Goal: Communication & Community: Answer question/provide support

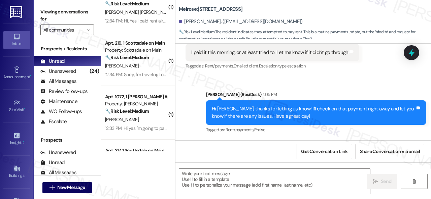
scroll to position [1140, 0]
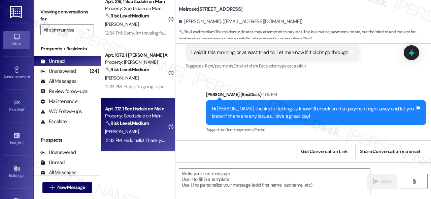
click at [154, 133] on div "S. Conover" at bounding box center [136, 132] width 64 height 8
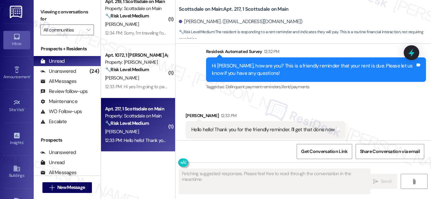
scroll to position [1263, 0]
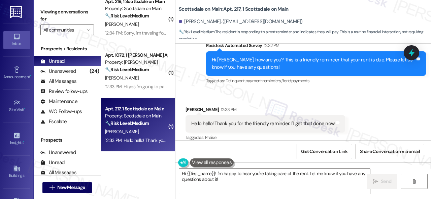
drag, startPoint x: 203, startPoint y: 179, endPoint x: 121, endPoint y: 160, distance: 83.6
click at [124, 160] on div "( 4 ) Apt. 1054, 1 SanTan by Baron Property: San Tan by Baron ⚠️ Risk Level: Hi…" at bounding box center [266, 99] width 330 height 199
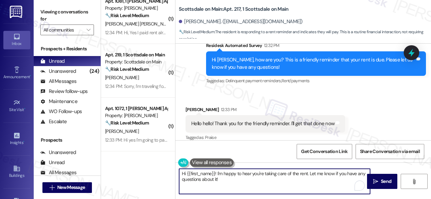
scroll to position [1032, 0]
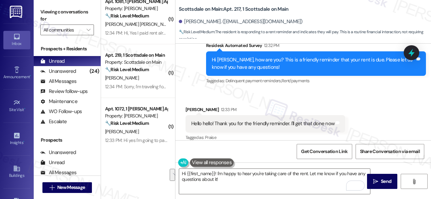
click at [195, 91] on div "Received via SMS Shwan Conover 12:33 PM Hello hello! Thank you for the friendly…" at bounding box center [302, 119] width 255 height 57
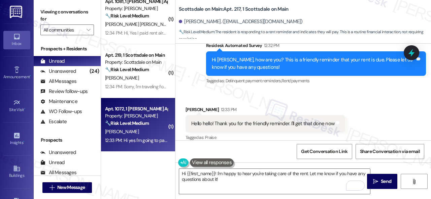
drag, startPoint x: 227, startPoint y: 184, endPoint x: 109, endPoint y: 149, distance: 122.5
click at [118, 151] on div "( 2 ) Apt. 337, 1 Scottsdale on Main Property: Scottsdale on Main 🔧 Risk Level:…" at bounding box center [266, 99] width 330 height 199
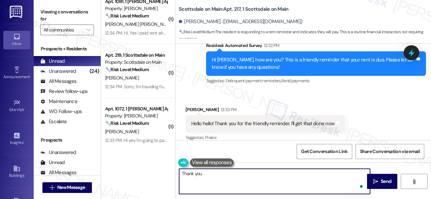
type textarea "Thank you!"
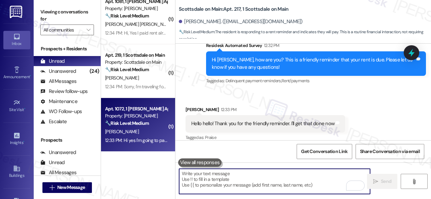
click at [148, 137] on div "12:33 PM: Hi yes I'm going to pay it tomorrow I don't get paid till tomorrow th…" at bounding box center [136, 141] width 64 height 8
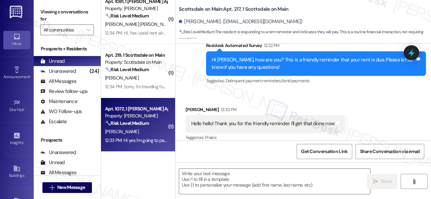
type textarea "Fetching suggested responses. Please feel free to read through the conversation…"
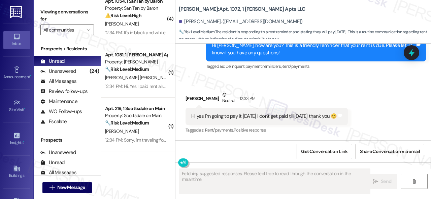
scroll to position [978, 0]
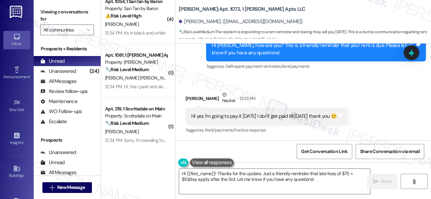
click at [211, 79] on div "Received via SMS Jessica Warin Neutral 12:33 PM Hi yes I'm going to pay it tomo…" at bounding box center [302, 108] width 255 height 64
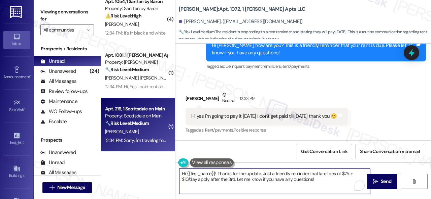
drag, startPoint x: 314, startPoint y: 180, endPoint x: 138, endPoint y: 151, distance: 178.3
click at [138, 151] on div "( 1 ) Apt. 324, 1 Melrose 3130 Apts LLLP Property: Melrose 🔧 Risk Level: Medium…" at bounding box center [266, 99] width 330 height 199
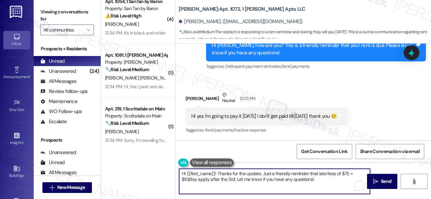
paste textarea "You're welcome"
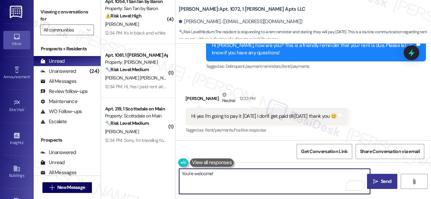
type textarea "You're welcome!"
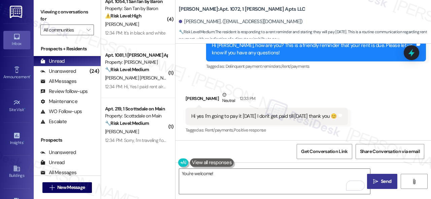
click at [379, 179] on span "Send" at bounding box center [385, 181] width 13 height 7
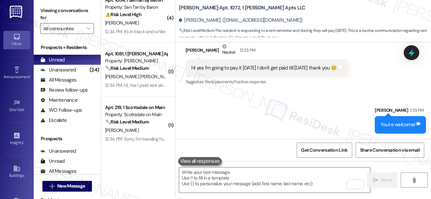
scroll to position [2, 0]
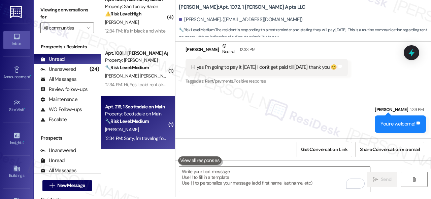
click at [131, 140] on div "12:34 PM: Sorry, I'm traveling for the long weekend and over looked it. I will …" at bounding box center [187, 139] width 164 height 6
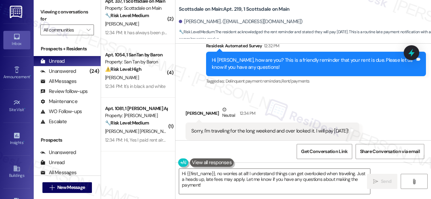
scroll to position [924, 0]
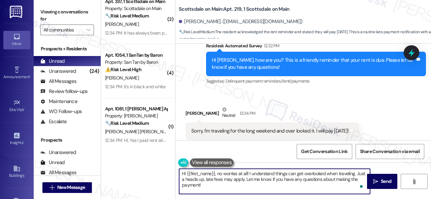
drag, startPoint x: 211, startPoint y: 192, endPoint x: 152, endPoint y: 169, distance: 63.6
click at [152, 169] on div "( 1 ) Apt. 2074, 1 Dana Park Apts LLC Property: Dana Park ⚠️ Risk Level: High T…" at bounding box center [266, 99] width 330 height 199
paste textarea "Thank you"
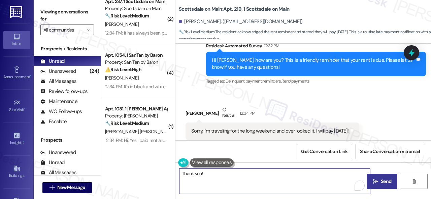
type textarea "Thank you!"
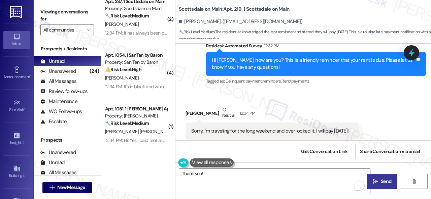
click at [375, 183] on icon "" at bounding box center [375, 181] width 5 height 5
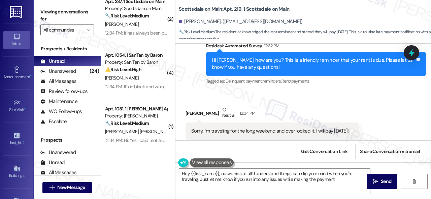
type textarea "Hey {{first_name}}, no worries at all! I understand things can slip your mind w…"
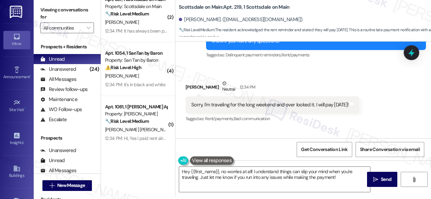
scroll to position [940, 0]
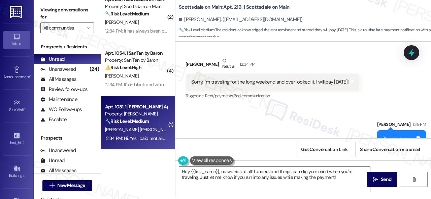
click at [143, 135] on div "12:34 PM: Hi, Yes I paid rent already! It was paid through flex 12:34 PM: Hi, Y…" at bounding box center [136, 139] width 64 height 8
type textarea "Fetching suggested responses. Please feel free to read through the conversation…"
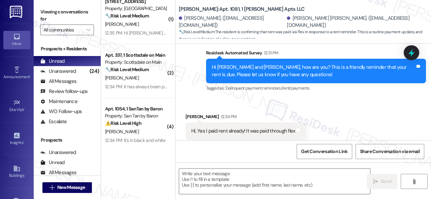
scroll to position [715, 0]
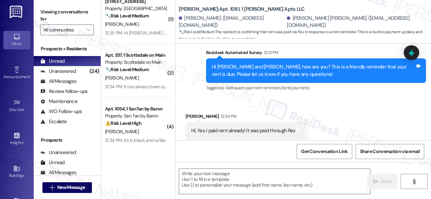
click at [199, 108] on div "Received via SMS Clarisol Mendivil Medina 12:34 PM Hi, Yes I paid rent already!…" at bounding box center [245, 131] width 130 height 47
click at [227, 180] on textarea at bounding box center [274, 181] width 191 height 25
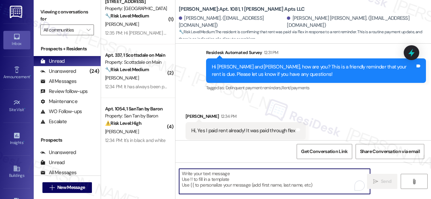
paste textarea "Thanks for the update! I'm happy to hear you've already taken care of the rent.…"
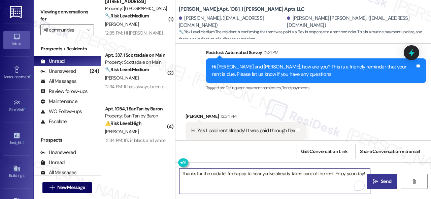
type textarea "Thanks for the update! I'm happy to hear you've already taken care of the rent.…"
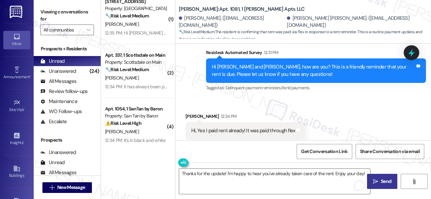
click at [376, 177] on button " Send" at bounding box center [382, 181] width 30 height 15
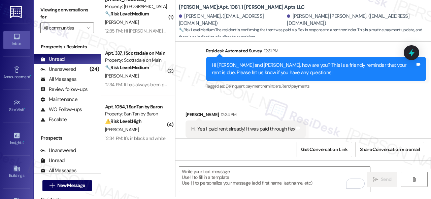
scroll to position [762, 0]
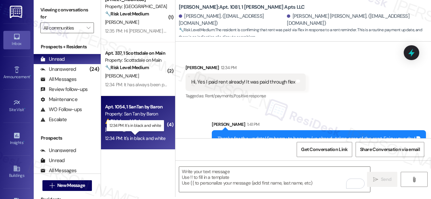
click at [152, 140] on div "12:34 PM: It's in black and white 12:34 PM: It's in black and white" at bounding box center [135, 139] width 60 height 6
type textarea "Fetching suggested responses. Please feel free to read through the conversation…"
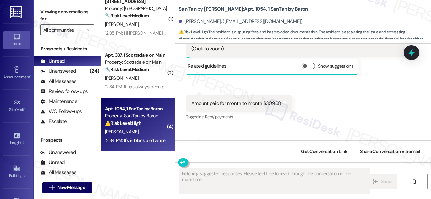
scroll to position [817, 0]
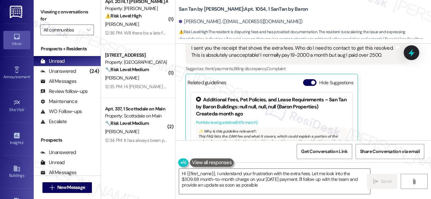
type textarea "Hi {{first_name}}, I understand your frustration with the extra fees. Let me lo…"
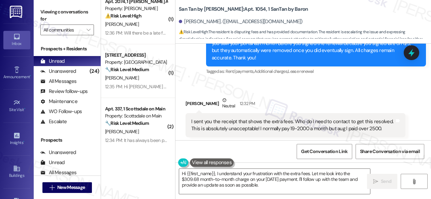
scroll to position [2859, 0]
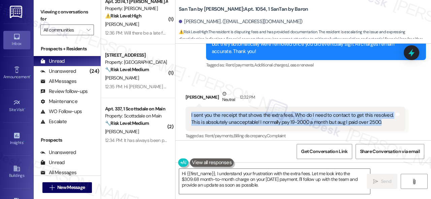
drag, startPoint x: 191, startPoint y: 92, endPoint x: 381, endPoint y: 99, distance: 189.9
click at [381, 112] on div "I sent you the receipt that shows the extra fees. Who do I need to contact to g…" at bounding box center [292, 119] width 203 height 14
copy div "I sent you the receipt that shows the extra fees. Who do I need to contact to g…"
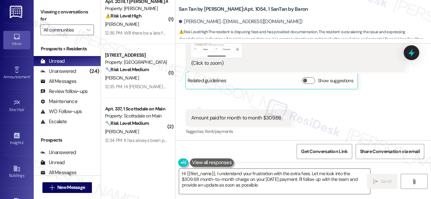
scroll to position [3263, 0]
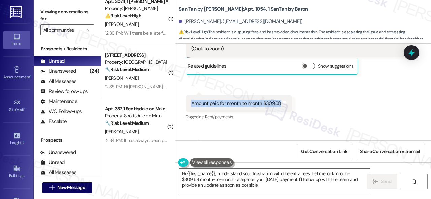
drag, startPoint x: 190, startPoint y: 80, endPoint x: 279, endPoint y: 80, distance: 88.5
click at [279, 100] on div "Amount paid for month to month $309.68" at bounding box center [235, 103] width 91 height 7
copy div "Amount paid for month to month $309.68"
drag, startPoint x: 189, startPoint y: 125, endPoint x: 235, endPoint y: 126, distance: 46.1
click at [235, 142] on div "It's in black and white Tags and notes" at bounding box center [216, 150] width 62 height 17
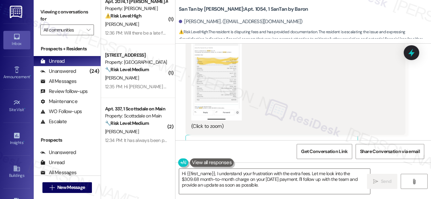
scroll to position [3162, 0]
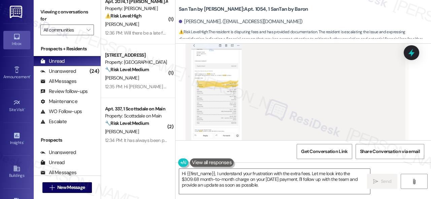
click at [222, 69] on button "Zoom image" at bounding box center [216, 89] width 50 height 110
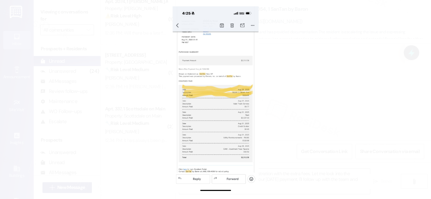
click at [237, 100] on button "Unzoom image" at bounding box center [215, 99] width 431 height 199
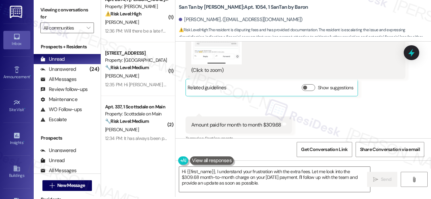
scroll to position [3229, 0]
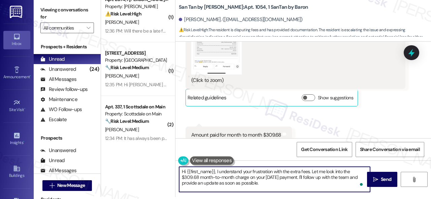
drag, startPoint x: 305, startPoint y: 177, endPoint x: 157, endPoint y: 163, distance: 148.7
click at [157, 163] on div "( 1 ) Apt. 1037, 1 Dana Park Apts LLC Property: Dana Park 🔧 Risk Level: Medium …" at bounding box center [266, 97] width 330 height 199
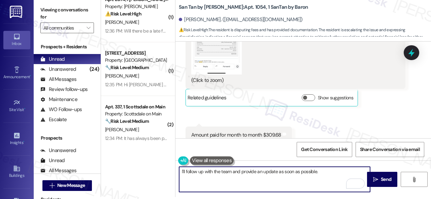
click at [325, 171] on textarea "I'll follow up with the team and provide an update as soon as possible." at bounding box center [274, 179] width 191 height 25
type textarea "I'll follow up with the team and provide an update as soon as possible."
click at [381, 177] on span "Send" at bounding box center [385, 179] width 10 height 7
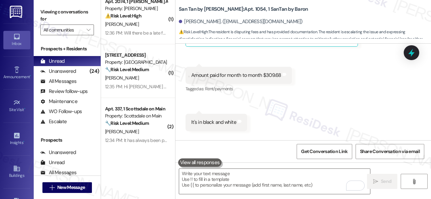
scroll to position [3310, 0]
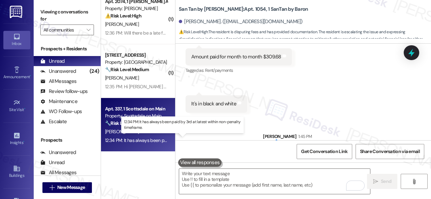
click at [142, 138] on div "12:34 PM: It has always been paid by 3rd at latest within non-penalty timeframe…" at bounding box center [183, 141] width 156 height 6
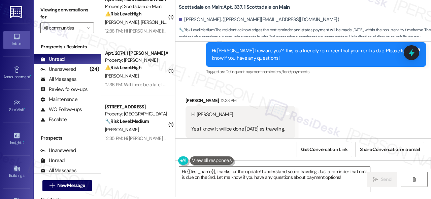
scroll to position [5680, 0]
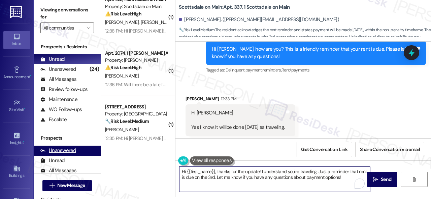
drag, startPoint x: 343, startPoint y: 178, endPoint x: 67, endPoint y: 146, distance: 278.0
click at [67, 146] on div "Viewing conversations for All communities  Prospects + Residents Unread (0) Un…" at bounding box center [232, 97] width 397 height 199
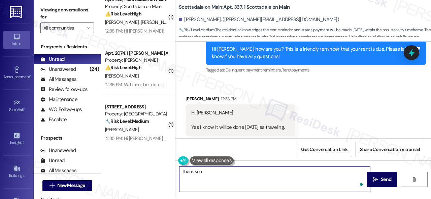
type textarea "Thank you!"
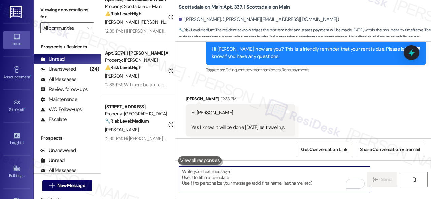
scroll to position [5679, 0]
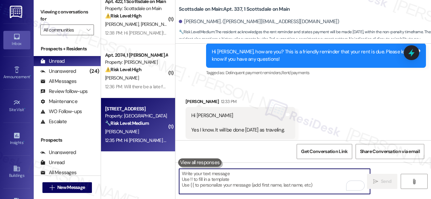
click at [143, 132] on div "T. Fisher" at bounding box center [136, 132] width 64 height 8
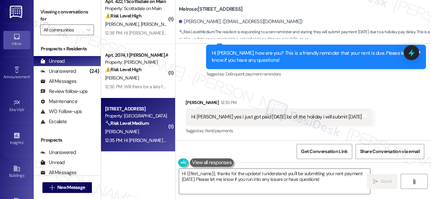
scroll to position [709, 0]
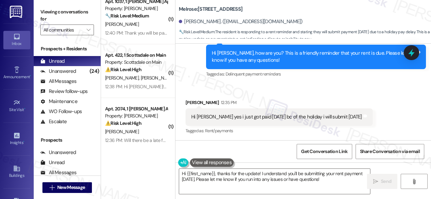
click at [176, 87] on div "Received via SMS Taylor Fisher 12:35 PM Hi sarah yes i just got paid today bc o…" at bounding box center [302, 112] width 255 height 57
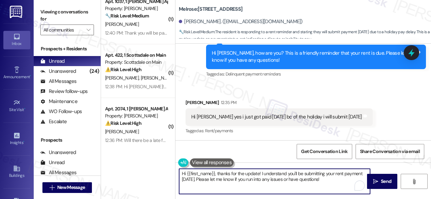
drag, startPoint x: 322, startPoint y: 179, endPoint x: 106, endPoint y: 176, distance: 216.7
click at [106, 176] on div "( 3 ) Apt. 253, 1 Melrose 3130 Apts LLLP Property: Melrose ⚠️ Risk Level: High …" at bounding box center [266, 99] width 330 height 199
paste textarea "Thank you"
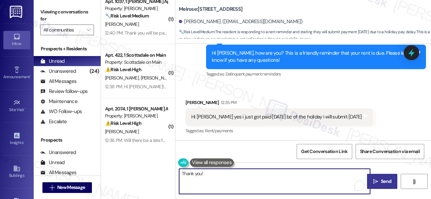
type textarea "Thank you!"
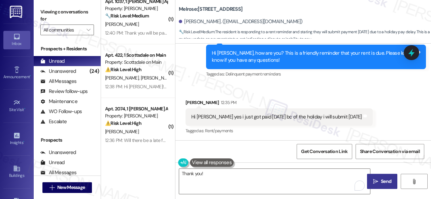
click at [382, 182] on span "Send" at bounding box center [385, 181] width 10 height 7
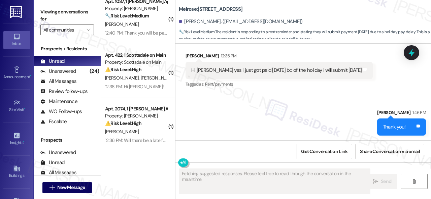
scroll to position [518, 0]
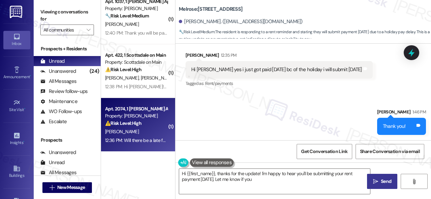
type textarea "Hi {{first_name}}, thanks for the update! I'm happy to hear you'll be submittin…"
click at [135, 130] on div "A. Brown" at bounding box center [136, 132] width 64 height 8
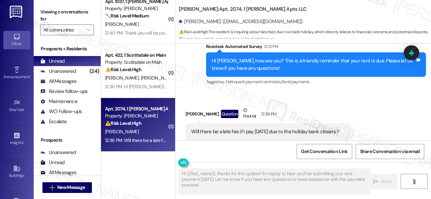
scroll to position [655, 0]
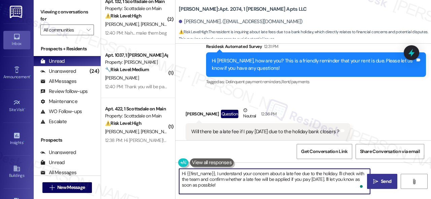
drag, startPoint x: 217, startPoint y: 174, endPoint x: 168, endPoint y: 173, distance: 48.4
click at [168, 173] on div "( 1 ) Apt. 229, 1 Melrose 3130 Apts LLLP Property: Melrose 🔧 Risk Level: Medium…" at bounding box center [266, 99] width 330 height 199
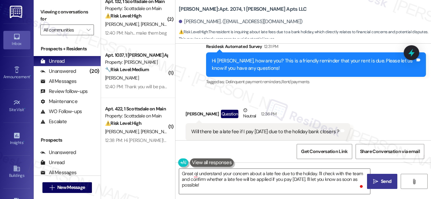
click at [199, 143] on div "Get Conversation Link Share Conversation via email" at bounding box center [302, 152] width 255 height 22
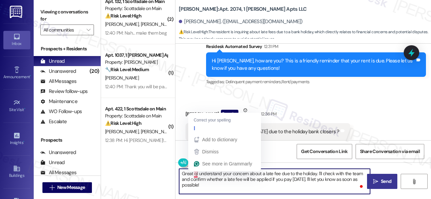
click at [195, 174] on textarea "Great qI understand your concern about a late fee due to the holiday. I'll chec…" at bounding box center [274, 181] width 191 height 25
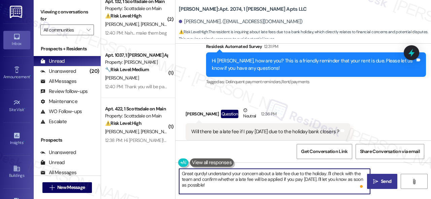
click at [180, 175] on textarea "Great qurdyI understand your concern about a late fee due to the holiday. I'll …" at bounding box center [274, 181] width 191 height 25
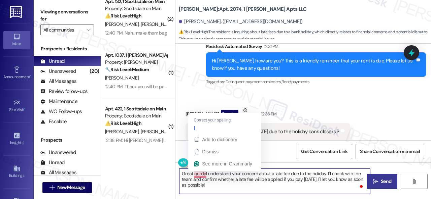
drag, startPoint x: 198, startPoint y: 174, endPoint x: 204, endPoint y: 174, distance: 5.7
click at [204, 174] on textarea "Great qurdyI understand your concern about a late fee due to the holiday. I'll …" at bounding box center [274, 181] width 191 height 25
click at [205, 172] on textarea "Great qurdyI understand your concern about a late fee due to the holiday. I'll …" at bounding box center [274, 181] width 191 height 25
drag, startPoint x: 205, startPoint y: 172, endPoint x: 169, endPoint y: 175, distance: 35.8
click at [169, 175] on div "( 1 ) Apt. 229, 1 Melrose 3130 Apts LLLP Property: Melrose 🔧 Risk Level: Medium…" at bounding box center [266, 99] width 330 height 199
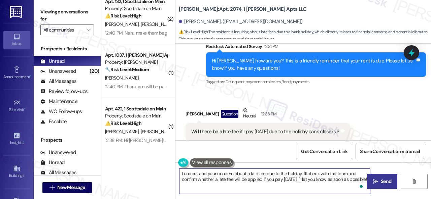
type textarea "I understand your concern about a late fee due to the holiday. I'll check with …"
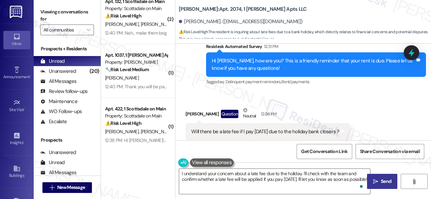
click at [375, 180] on icon "" at bounding box center [375, 181] width 5 height 5
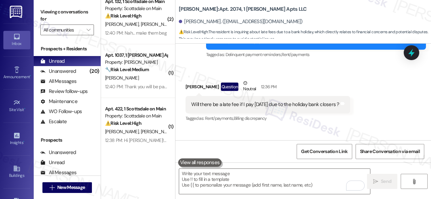
scroll to position [1986, 0]
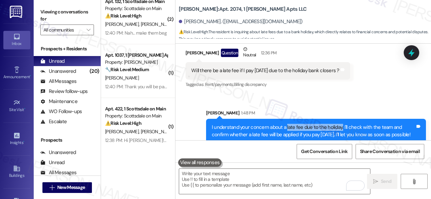
drag, startPoint x: 284, startPoint y: 111, endPoint x: 339, endPoint y: 111, distance: 54.8
click at [339, 124] on div "I understand your concern about a late fee due to the holiday. I'll check with …" at bounding box center [313, 131] width 203 height 14
copy div "late fee due to the holiday."
click at [318, 105] on div "Sent via SMS Sarah 1:48 PM I understand your concern about a late fee due to th…" at bounding box center [316, 127] width 230 height 44
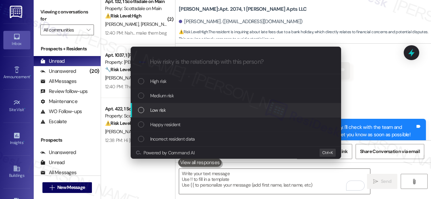
click at [159, 110] on span "Low risk" at bounding box center [157, 110] width 15 height 7
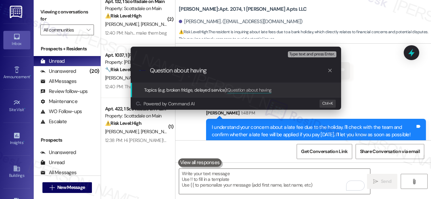
paste input "late fee due to the holiday."
click at [210, 70] on input "Question about having late fee due to the holiday." at bounding box center [238, 70] width 177 height 7
click at [209, 70] on input "Question about having late fee due to the holiday." at bounding box center [238, 70] width 177 height 7
type input "Question about having a late fee due to the holiday."
click at [289, 72] on input "Question about having a late fee due to the holiday." at bounding box center [238, 70] width 177 height 7
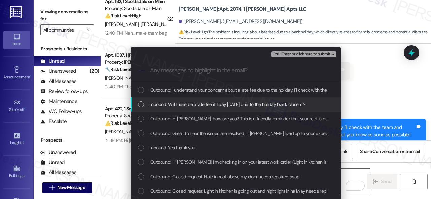
click at [180, 105] on span "Inbound: Will there be a late fee if I pay tomorrow 9/4 due to the holiday bank…" at bounding box center [227, 104] width 155 height 7
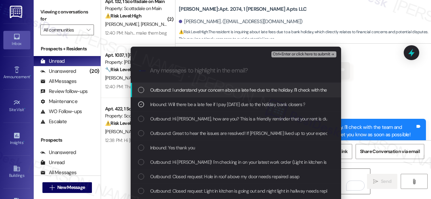
click at [287, 53] on span "Ctrl+Enter or click here to submit" at bounding box center [301, 54] width 58 height 5
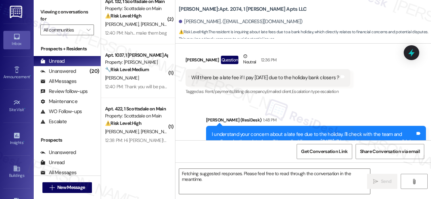
scroll to position [1925, 0]
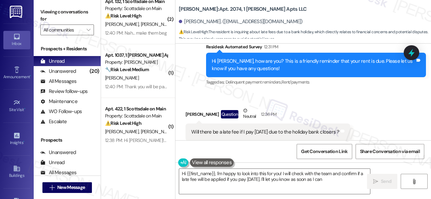
type textarea "Hi {{first_name}}, I'm happy to look into this for you! I will check with the t…"
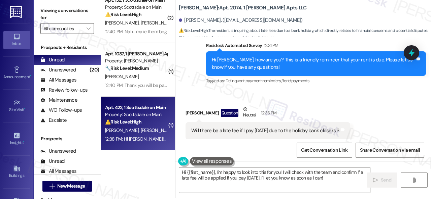
scroll to position [2, 0]
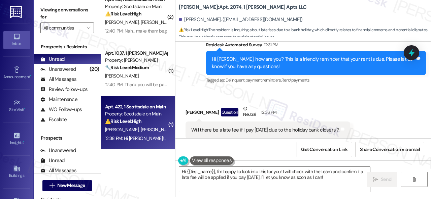
click at [149, 136] on div "12:38 PM: Hi [PERSON_NAME]! It looks like no amount due is on our end. I was wo…" at bounding box center [368, 139] width 526 height 6
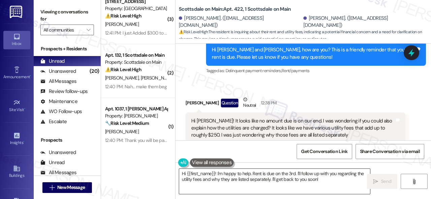
scroll to position [627, 0]
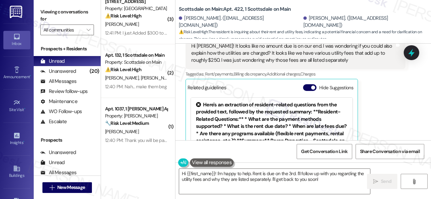
click at [382, 100] on div "[PERSON_NAME] Question Neutral 12:38 PM Hi [PERSON_NAME]! It looks like no amou…" at bounding box center [295, 98] width 220 height 155
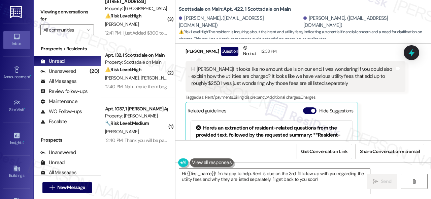
scroll to position [594, 0]
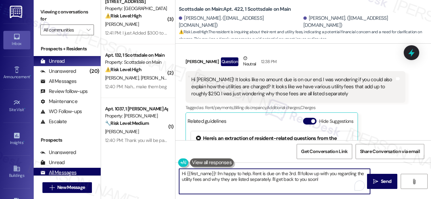
drag, startPoint x: 322, startPoint y: 182, endPoint x: 89, endPoint y: 173, distance: 232.3
click at [89, 173] on div "Viewing conversations for All communities  Prospects + Residents Unread (0) Un…" at bounding box center [232, 99] width 397 height 199
paste textarea "I will forward your inquiry to the site team and get back to you as soon as I r…"
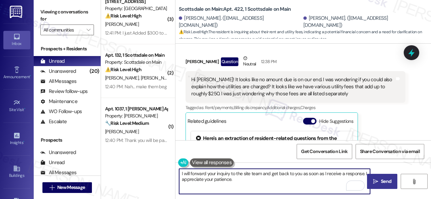
type textarea "I will forward your inquiry to the site team and get back to you as soon as I r…"
click at [380, 184] on span "Send" at bounding box center [385, 181] width 10 height 7
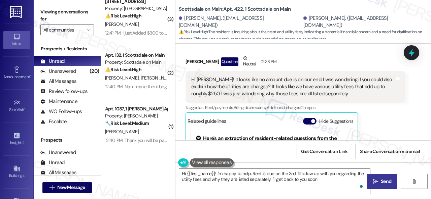
type textarea "Hi {{first_name}}! I'm happy to help. Rent is due on the 3rd. I'll follow up wi…"
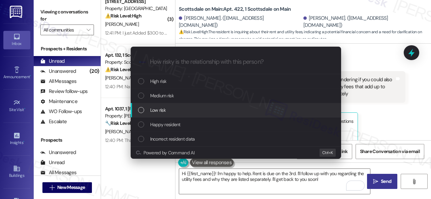
click at [153, 110] on span "Low risk" at bounding box center [157, 110] width 15 height 7
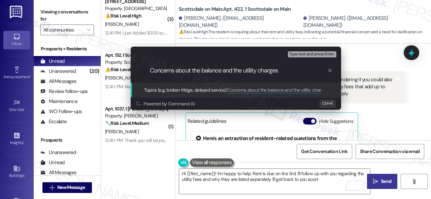
type input "Concerns about the balance and the utility charges."
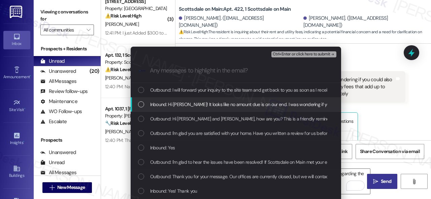
click at [220, 107] on span "Inbound: Hi Sarah! It looks like no amount due is on our end. I was wondering i…" at bounding box center [413, 104] width 526 height 7
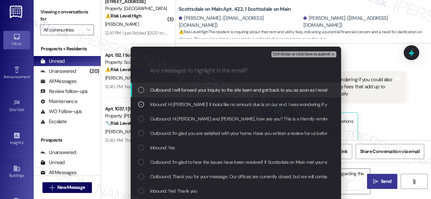
click at [284, 52] on span "Ctrl+Enter or click here to submit" at bounding box center [301, 54] width 58 height 5
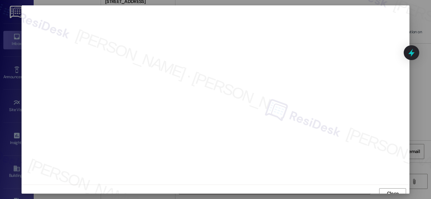
scroll to position [5, 0]
click at [391, 186] on span "Close" at bounding box center [393, 188] width 12 height 7
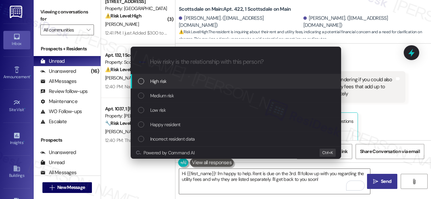
click at [154, 110] on span "Low risk" at bounding box center [157, 110] width 15 height 7
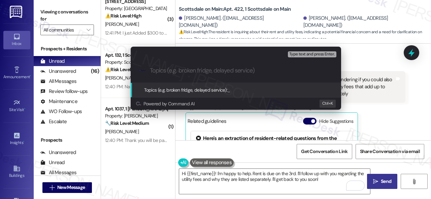
paste input "Concerns about the balance and the utility charges."
type input "Concerns about the balance and the utility charges."
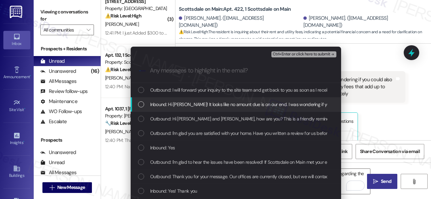
click at [190, 104] on span "Inbound: Hi Sarah! It looks like no amount due is on our end. I was wondering i…" at bounding box center [413, 104] width 526 height 7
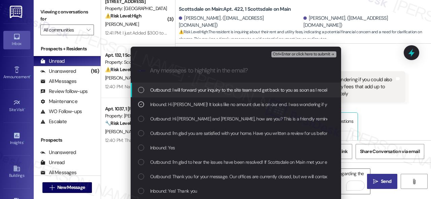
click at [289, 54] on span "Ctrl+Enter or click here to submit" at bounding box center [301, 54] width 58 height 5
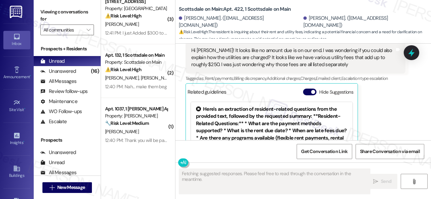
scroll to position [661, 0]
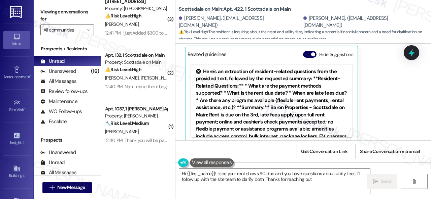
type textarea "Hi {{first_name}}! I see your rent shows $0 due and you have questions about ut…"
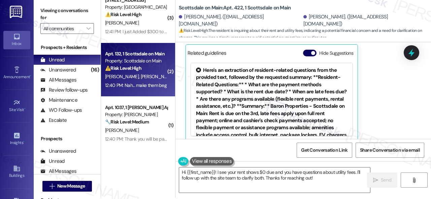
scroll to position [2, 0]
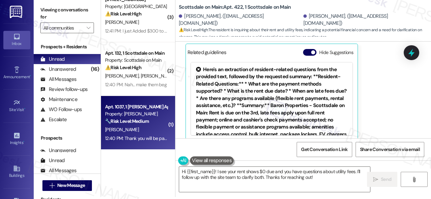
click at [144, 134] on div "M. Zavala" at bounding box center [136, 130] width 64 height 8
type textarea "Fetching suggested responses. Please feel free to read through the conversation…"
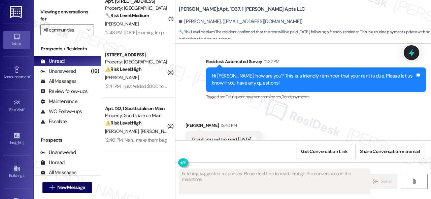
scroll to position [548, 0]
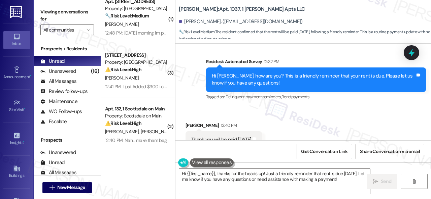
click at [196, 117] on div "Received via SMS Miguel Zavala 12:40 PM Thank you will be paid today Tags and n…" at bounding box center [223, 140] width 86 height 47
click at [191, 182] on textarea "Hi {{first_name}}, thanks for the heads up! Just a friendly reminder that rent …" at bounding box center [274, 181] width 191 height 25
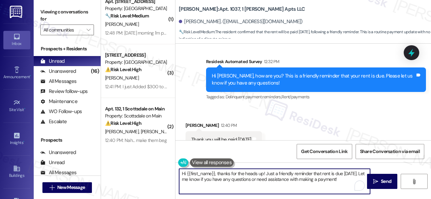
paste textarea "You're welcome"
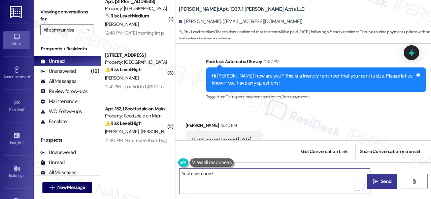
type textarea "You're welcome!"
click at [380, 182] on span "Send" at bounding box center [385, 181] width 10 height 7
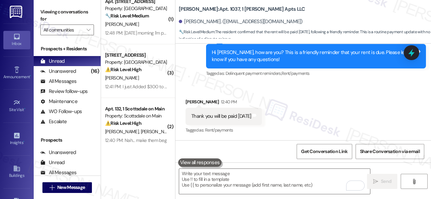
scroll to position [2407, 0]
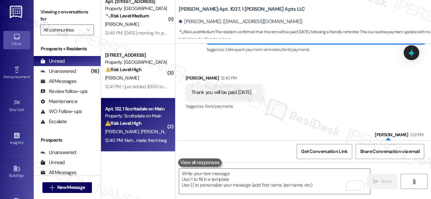
click at [152, 132] on div "R. Correa E. Correa" at bounding box center [136, 132] width 64 height 8
type textarea "Fetching suggested responses. Please feel free to read through the conversation…"
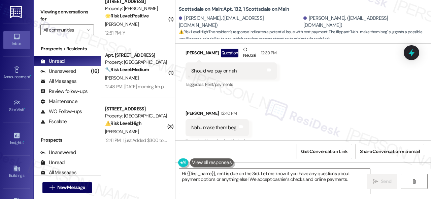
scroll to position [1384, 0]
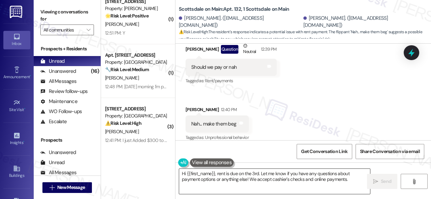
drag, startPoint x: 209, startPoint y: 176, endPoint x: 226, endPoint y: 177, distance: 17.2
click at [209, 176] on textarea "Hi {{first_name}}, rent is due on the 3rd. Let me know if you have any question…" at bounding box center [274, 181] width 191 height 25
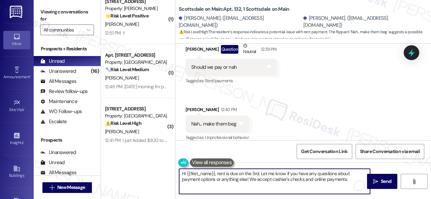
drag, startPoint x: 352, startPoint y: 181, endPoint x: 147, endPoint y: 153, distance: 207.5
click at [147, 153] on div "( 1 ) Apt. 2107, 1 Dana Park Apts LLC Property: Dana Park 🔧 Risk Level: Medium …" at bounding box center [266, 99] width 330 height 199
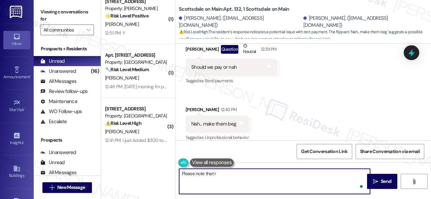
paste textarea "ent is due on the 1st, with a grace period until the 3rd."
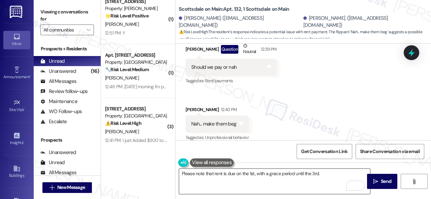
click at [232, 172] on textarea "Please note that rent is due on the 1st, with a grace period until the 3rd." at bounding box center [274, 181] width 191 height 25
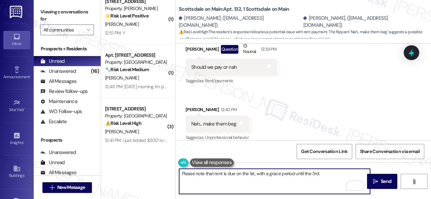
click at [332, 173] on textarea "Please note that rent is due on the 1st, with a grace period until the 3rd." at bounding box center [274, 181] width 191 height 25
paste textarea "On the 4th, the late fees begin."
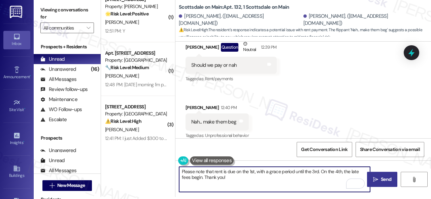
type textarea "Please note that rent is due on the 1st, with a grace period until the 3rd. On …"
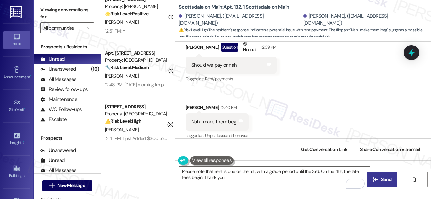
click at [380, 181] on span "Send" at bounding box center [385, 179] width 10 height 7
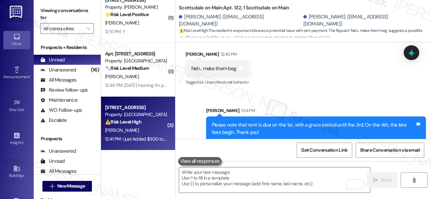
scroll to position [2, 0]
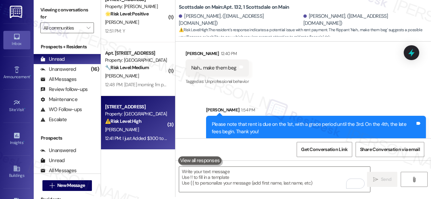
click at [139, 134] on div "K. Elmore" at bounding box center [136, 130] width 64 height 8
type textarea "Fetching suggested responses. Please feel free to read through the conversation…"
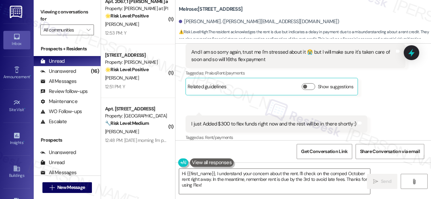
scroll to position [1733, 0]
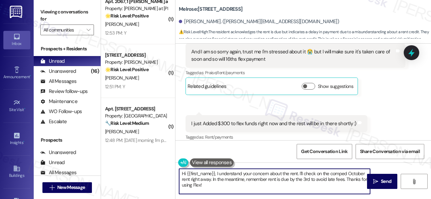
click at [155, 169] on div "( 1 ) Apt. 232, 1 Melrose 3130 Apts LLLP Property: Melrose ⚠️ Risk Level: High …" at bounding box center [266, 99] width 330 height 199
paste textarea "Thanks for updating us on your payment plan! We appreciate you letting us know.…"
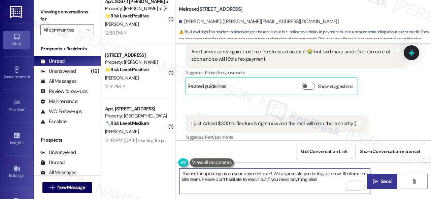
type textarea "Thanks for updating us on your payment plan! We appreciate you letting us know.…"
click at [380, 182] on span "Send" at bounding box center [385, 181] width 10 height 7
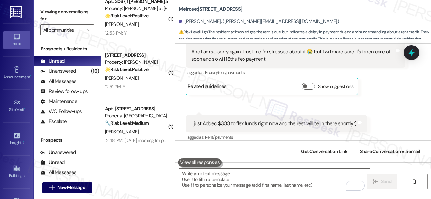
scroll to position [1732, 0]
click at [231, 146] on div "Get Conversation Link Share Conversation via email" at bounding box center [302, 152] width 255 height 22
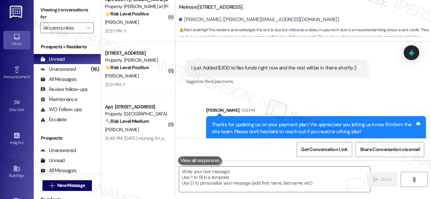
scroll to position [1787, 0]
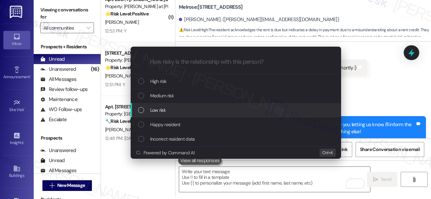
click at [159, 113] on span "Low risk" at bounding box center [157, 110] width 15 height 7
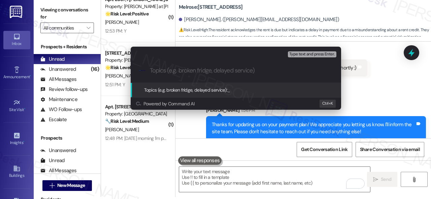
paste input "Late payment notice."
type input "Late payment notice."
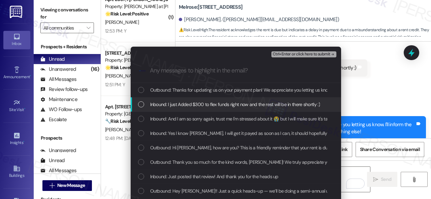
click at [179, 103] on span "Inbound: I just Added $300 to flex funds right now and the rest will be in ther…" at bounding box center [235, 104] width 170 height 7
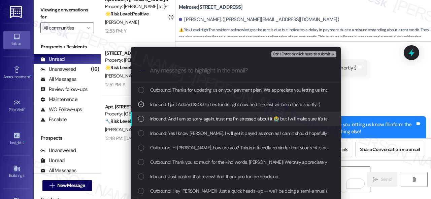
click at [172, 120] on span "Inbound: And I am so sorry again, trust me I'm stressed about it 😭 but I will m…" at bounding box center [284, 118] width 269 height 7
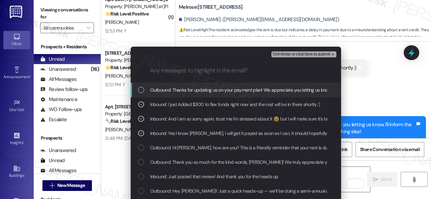
click at [281, 56] on span "Ctrl+Enter or click here to submit" at bounding box center [301, 54] width 58 height 5
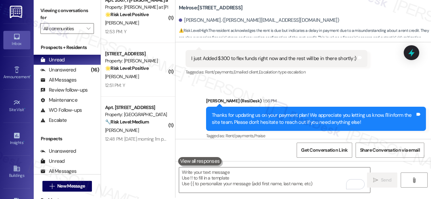
scroll to position [2, 0]
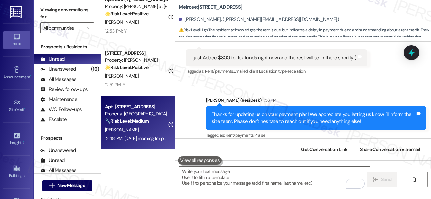
click at [136, 130] on div "T. Barajas" at bounding box center [136, 130] width 64 height 8
type textarea "Fetching suggested responses. Please feel free to read through the conversation…"
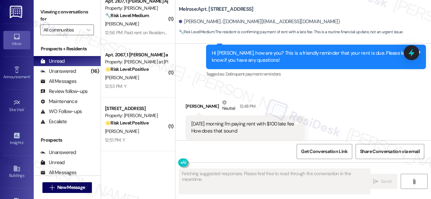
scroll to position [386, 0]
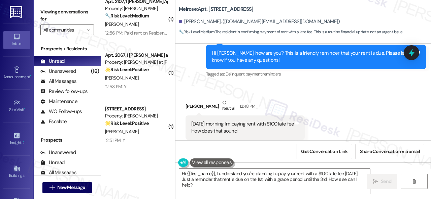
click at [209, 94] on div "Received via SMS Tommy Barajas Neutral 12:48 PM Tomorrow morning I'm paying ren…" at bounding box center [244, 124] width 129 height 61
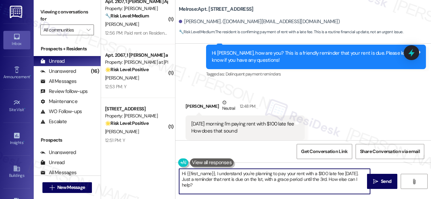
drag, startPoint x: 198, startPoint y: 188, endPoint x: 161, endPoint y: 165, distance: 43.8
click at [161, 165] on div "( 2 ) Apt. 1023, 1 SanTan by Baron Property: San Tan by Baron ⚠️ Risk Level: Hi…" at bounding box center [266, 99] width 330 height 199
paste textarea "Thanks for updating us on your payment plan! We appreciate you letting us know.…"
click at [279, 187] on textarea "Thanks for updating us on your payment plan! We appreciate you letting us know.…" at bounding box center [274, 181] width 191 height 25
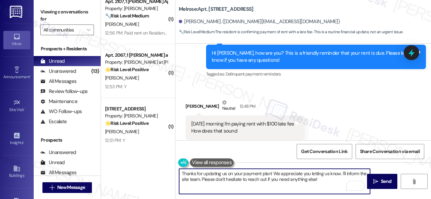
click at [328, 179] on textarea "Thanks for updating us on your payment plan! We appreciate you letting us know.…" at bounding box center [274, 181] width 191 height 25
type textarea "Thanks for updating us on your payment plan! We appreciate you letting us know.…"
click at [376, 182] on span " Send" at bounding box center [381, 181] width 21 height 7
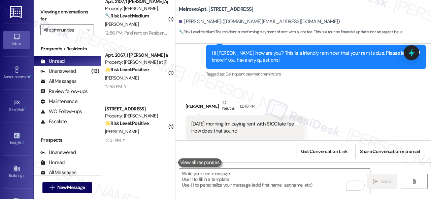
click at [230, 69] on div "Survey, sent via SMS Residesk Automated Survey 12:31 PM Hi Tommy, how are you? …" at bounding box center [316, 57] width 230 height 54
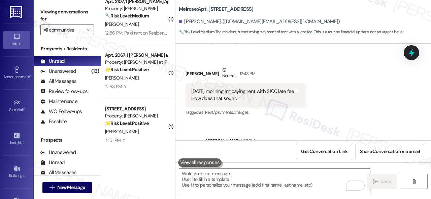
scroll to position [1564, 0]
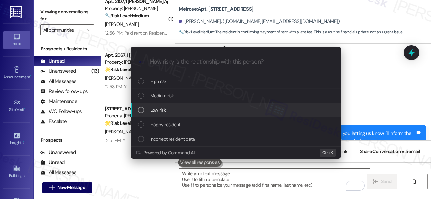
click at [152, 114] on span "Low risk" at bounding box center [157, 110] width 15 height 7
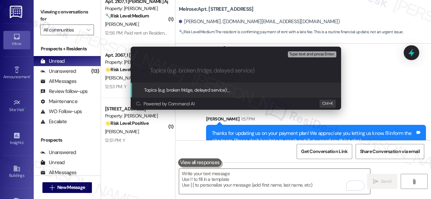
paste input "Late payment notice."
type input "Late payment notice."
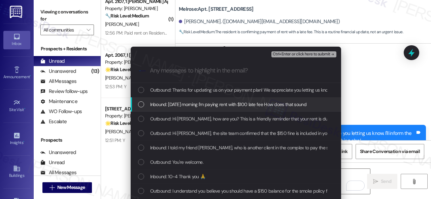
click at [176, 105] on span "Inbound: Tomorrow morning I'm paying rent with $100 late fee How does that sound" at bounding box center [228, 104] width 156 height 7
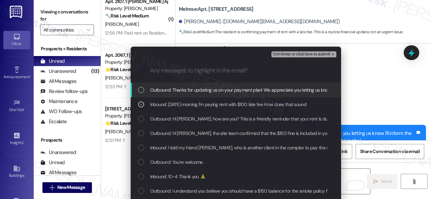
click at [285, 52] on span "Ctrl+Enter or click here to submit" at bounding box center [301, 54] width 58 height 5
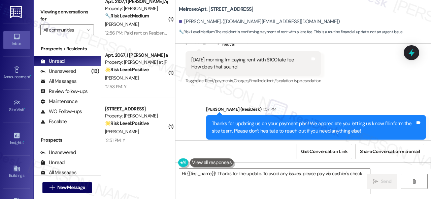
scroll to position [2, 0]
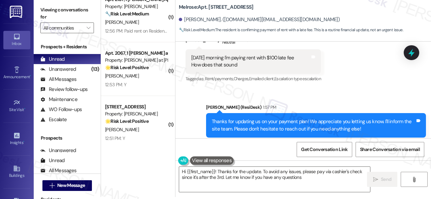
type textarea "Hi {{first_name}}! Thanks for the update. To avoid any issues, please pay via c…"
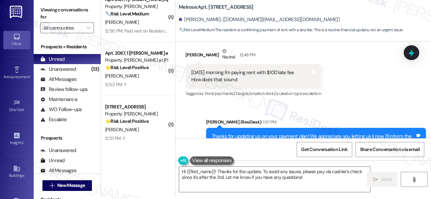
scroll to position [1574, 0]
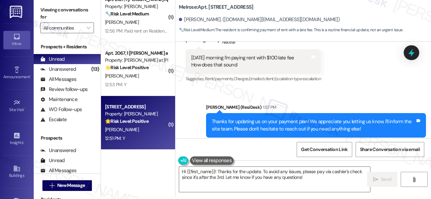
click at [145, 132] on div "J. Nash" at bounding box center [136, 130] width 64 height 8
type textarea "Fetching suggested responses. Please feel free to read through the conversation…"
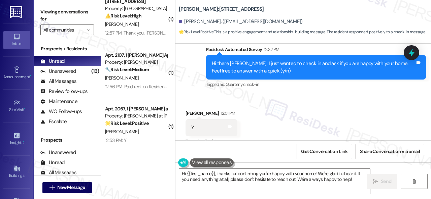
scroll to position [224, 0]
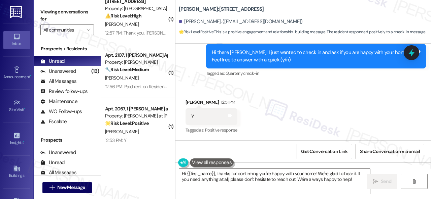
drag, startPoint x: 193, startPoint y: 72, endPoint x: 197, endPoint y: 75, distance: 4.7
click at [193, 72] on div "Survey, sent via SMS Residesk Automated Survey 12:32 PM Hi there Justin! I just…" at bounding box center [302, 52] width 255 height 64
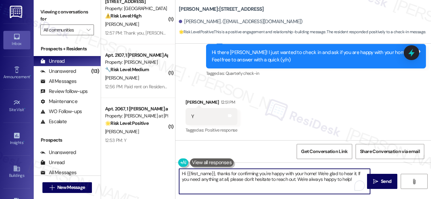
drag, startPoint x: 181, startPoint y: 172, endPoint x: 316, endPoint y: 179, distance: 134.7
click at [362, 189] on div "Hi {{first_name}}, thanks for confirming you're happy with your home! We're gla…" at bounding box center [274, 182] width 191 height 26
paste textarea "I'm glad you are satisfied with your home. Have you written a review for us bef…"
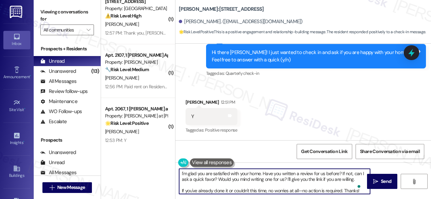
type textarea "I'm glad you are satisfied with your home. Have you written a review for us bef…"
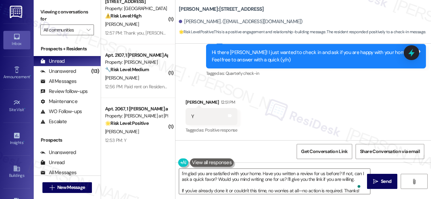
click at [312, 90] on div "Received via SMS Justin Nash 12:51 PM Y Tags and notes Tagged as: Positive resp…" at bounding box center [302, 112] width 255 height 57
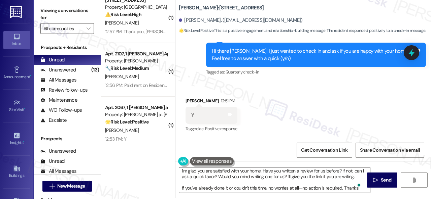
scroll to position [2, 0]
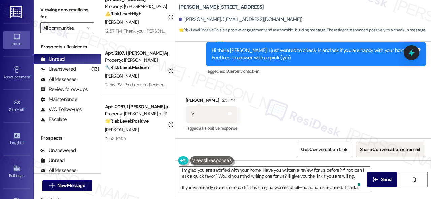
drag, startPoint x: 384, startPoint y: 179, endPoint x: 383, endPoint y: 156, distance: 22.5
click at [384, 179] on span "Send" at bounding box center [385, 179] width 10 height 7
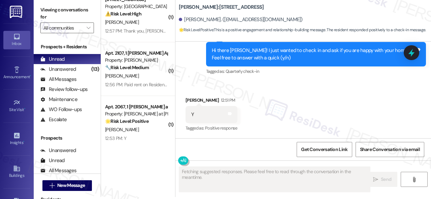
scroll to position [223, 0]
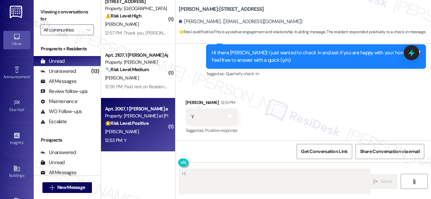
type textarea "Hi {{first_name}}"
click at [141, 140] on div "12:53 PM: Y 12:53 PM: Y" at bounding box center [136, 141] width 64 height 8
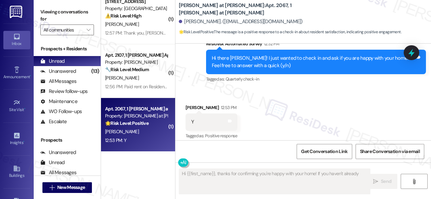
scroll to position [295, 0]
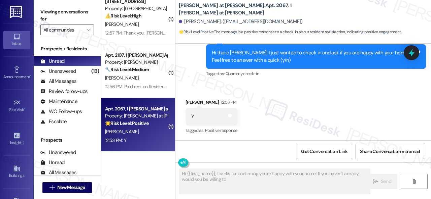
type textarea "Hi {{first_name}}, thanks for confirming you're happy with your home! If you ha…"
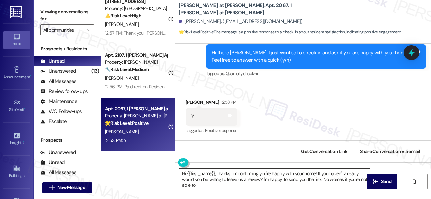
scroll to position [279, 0]
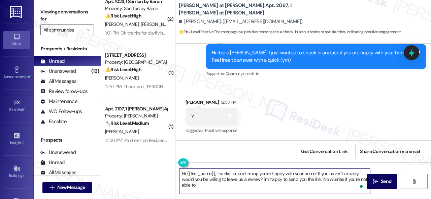
drag, startPoint x: 207, startPoint y: 187, endPoint x: 175, endPoint y: 172, distance: 35.4
click at [175, 172] on div "Hi {{first_name}}, thanks for confirming you're happy with your home! If you ha…" at bounding box center [270, 182] width 191 height 26
paste textarea "I'm glad you are satisfied with your home. Have you written a review for us bef…"
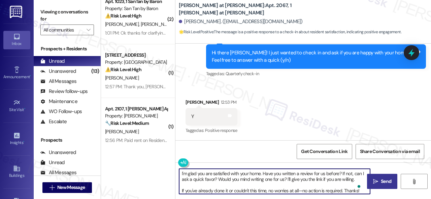
type textarea "I'm glad you are satisfied with your home. Have you written a review for us bef…"
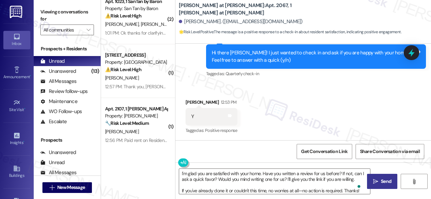
click at [388, 180] on span "Send" at bounding box center [385, 181] width 10 height 7
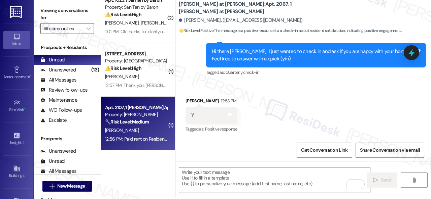
scroll to position [2, 0]
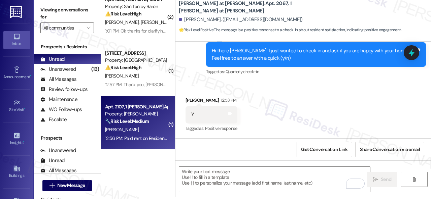
click at [143, 130] on div "O. Bravo" at bounding box center [136, 130] width 64 height 8
type textarea "Fetching suggested responses. Please feel free to read through the conversation…"
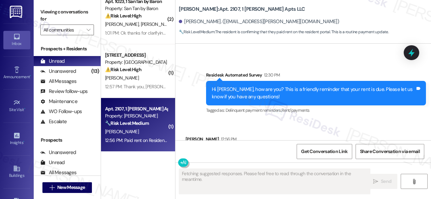
scroll to position [225, 0]
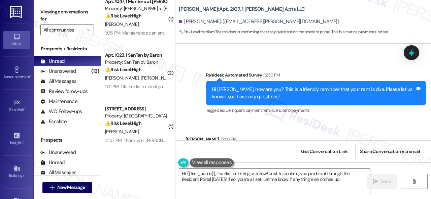
click at [212, 121] on div "Received via SMS Octavio Bravo 12:56 PM Paid rent on Resident Portal yesterday …" at bounding box center [302, 149] width 255 height 57
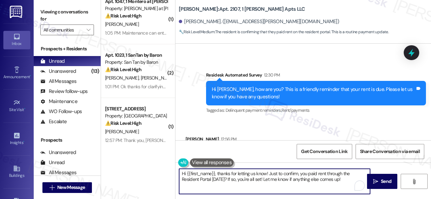
drag, startPoint x: 244, startPoint y: 177, endPoint x: 142, endPoint y: 163, distance: 103.1
click at [142, 163] on div "( 1 ) Apt. 2044, 1 Montero at Dana Park Property: Montero at Dana Park 🔧 Risk L…" at bounding box center [266, 99] width 330 height 199
paste textarea "Thanks for the update! I'm happy to hear you've already taken care of the rent.…"
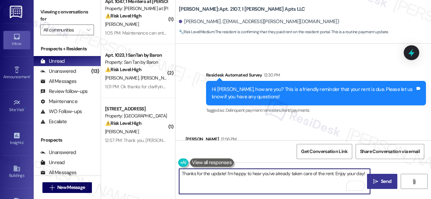
type textarea "Thanks for the update! I'm happy to hear you've already taken care of the rent.…"
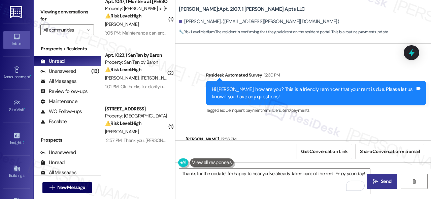
click at [383, 182] on span "Send" at bounding box center [385, 181] width 10 height 7
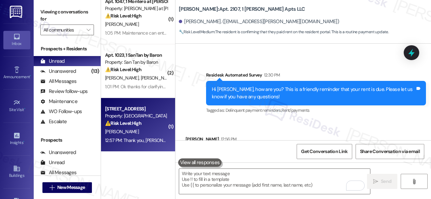
click at [155, 130] on div "K. Jacobs" at bounding box center [136, 132] width 64 height 8
type textarea "Fetching suggested responses. Please feel free to read through the conversation…"
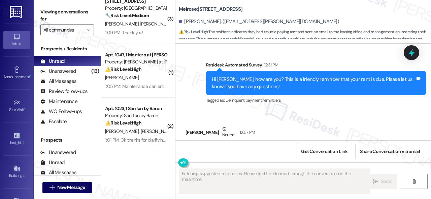
scroll to position [171, 0]
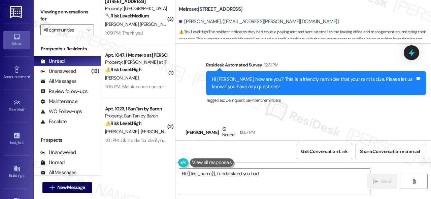
type textarea "Hi {{first_name}}, I understand you had"
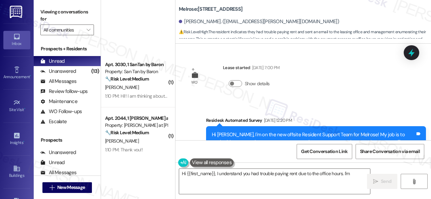
scroll to position [4381, 0]
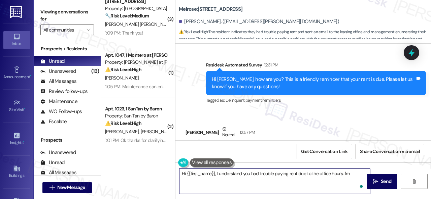
drag, startPoint x: 224, startPoint y: 187, endPoint x: 166, endPoint y: 169, distance: 60.5
click at [166, 169] on div "( 1 ) Apt. 3030, 1 SanTan by Baron Property: San Tan by Baron 🔧 Risk Level: Med…" at bounding box center [266, 99] width 330 height 199
type textarea "Thank you, Konnor!"
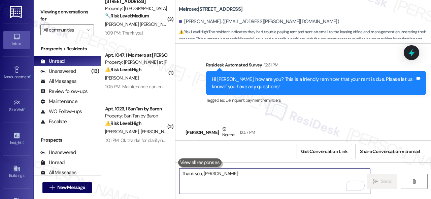
scroll to position [4482, 0]
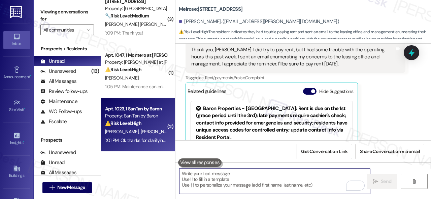
click at [148, 128] on div "C. Kisto B. Wass" at bounding box center [136, 132] width 64 height 8
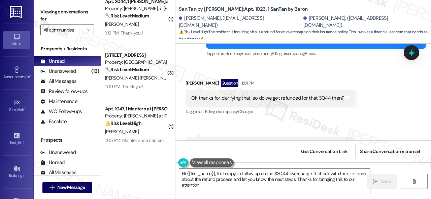
scroll to position [2132, 0]
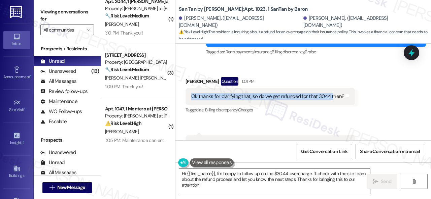
drag, startPoint x: 190, startPoint y: 103, endPoint x: 331, endPoint y: 102, distance: 140.6
click at [331, 100] on div "Ok thanks for clarifying that, so do we get refunded for that 30.44 then?" at bounding box center [267, 96] width 154 height 7
click at [277, 100] on div "Ok thanks for clarifying that, so do we get refunded for that 30.44 then?" at bounding box center [267, 96] width 153 height 7
drag, startPoint x: 259, startPoint y: 102, endPoint x: 339, endPoint y: 100, distance: 80.1
click at [339, 100] on div "Ok thanks for clarifying that, so do we get refunded for that 30.44 then?" at bounding box center [267, 96] width 153 height 7
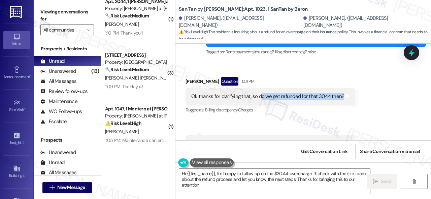
copy div "o we get refunded for that 30.44 then?"
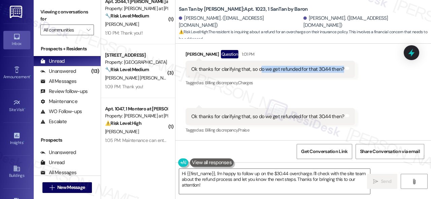
scroll to position [2, 0]
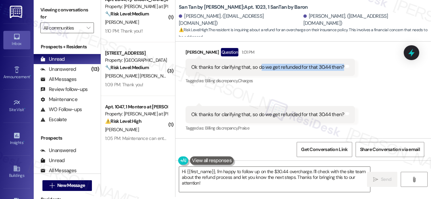
click at [329, 86] on div "Tagged as: Billing discrepancy , Click to highlight conversations about Billing…" at bounding box center [269, 81] width 169 height 10
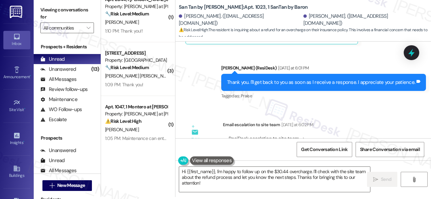
scroll to position [1863, 0]
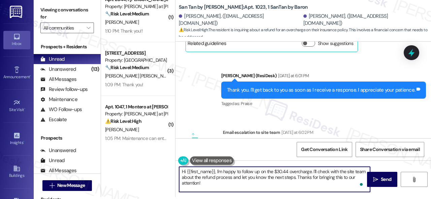
drag, startPoint x: 205, startPoint y: 184, endPoint x: 172, endPoint y: 166, distance: 37.5
click at [172, 166] on div "( 1 ) Apt. 309, 1 Melrose 3130 Apts LLLP Property: Melrose 🔧 Risk Level: Medium…" at bounding box center [266, 97] width 330 height 199
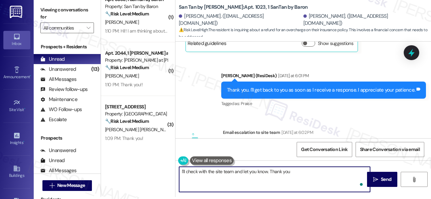
type textarea "I'll check with the site team and let you know. Thank you!"
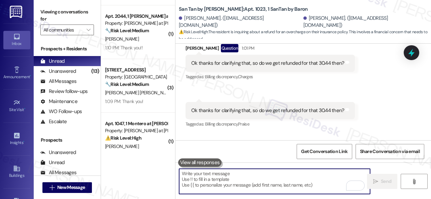
scroll to position [171, 0]
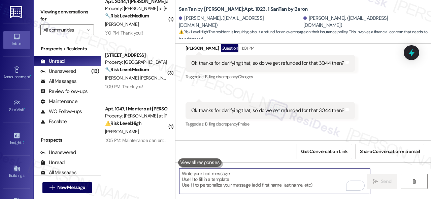
click at [143, 131] on div "J. Stevenson" at bounding box center [136, 132] width 64 height 8
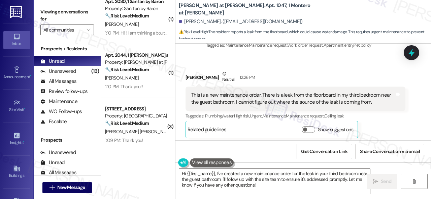
scroll to position [471, 0]
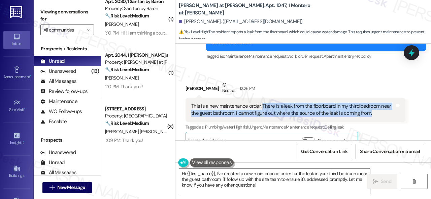
drag, startPoint x: 260, startPoint y: 104, endPoint x: 366, endPoint y: 115, distance: 106.1
click at [366, 115] on div "This is a new maintenance order. There is a leak from the floorboard in my thir…" at bounding box center [292, 110] width 203 height 14
copy div "There is a leak from the floorboard in my third bedroom near the guest bathroom…"
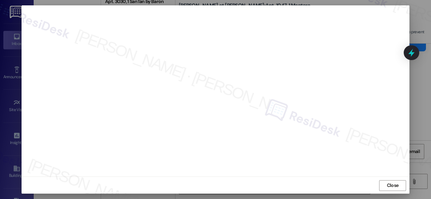
scroll to position [8, 0]
click at [388, 187] on span "Close" at bounding box center [393, 185] width 12 height 7
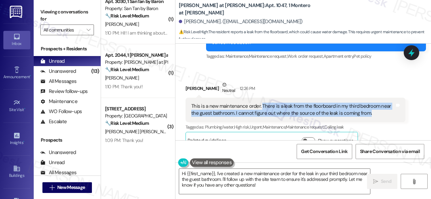
drag, startPoint x: 311, startPoint y: 75, endPoint x: 304, endPoint y: 89, distance: 15.8
click at [311, 75] on div "Received via SMS Jasmine Stevenson Neutral 12:26 PM This is a new maintenance o…" at bounding box center [302, 110] width 255 height 88
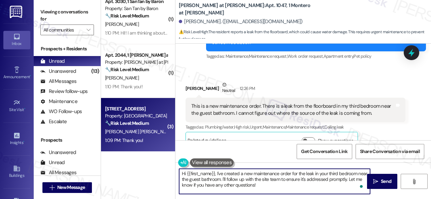
drag, startPoint x: 273, startPoint y: 186, endPoint x: 135, endPoint y: 148, distance: 143.7
click at [135, 148] on div "( 1 ) Apt. 132, 1 Scottsdale on Main Property: Scottsdale on Main ⚠️ Risk Level…" at bounding box center [266, 99] width 330 height 199
paste textarea "Thank you. I've submitted a work order on your behalf and notified the site tea…"
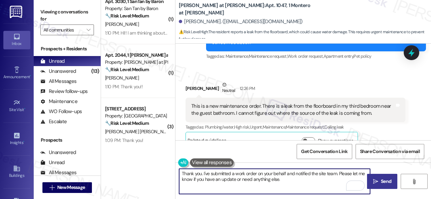
type textarea "Thank you. I've submitted a work order on your behalf and notified the site tea…"
click at [375, 183] on icon "" at bounding box center [375, 181] width 5 height 5
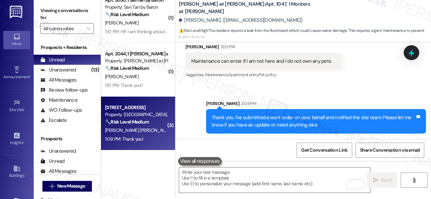
scroll to position [2, 0]
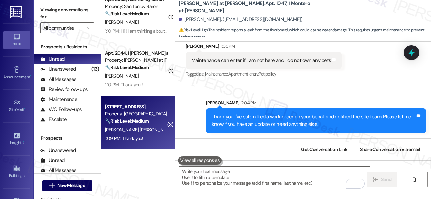
click at [145, 136] on div "1:09 PM: Thank you! 1:09 PM: Thank you!" at bounding box center [136, 139] width 64 height 8
type textarea "Fetching suggested responses. Please feel free to read through the conversation…"
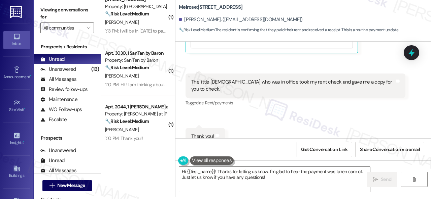
drag, startPoint x: 184, startPoint y: 93, endPoint x: 195, endPoint y: 120, distance: 29.4
click at [184, 93] on div "Received via SMS Blanca Rubio Perez 1:07 PM Good afternoon. thank you for remem…" at bounding box center [302, 28] width 255 height 263
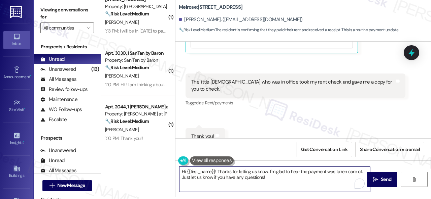
drag, startPoint x: 152, startPoint y: 159, endPoint x: 115, endPoint y: 151, distance: 37.9
click at [116, 151] on div "( 1 ) Apt. 132, 1 Scottsdale on Main Property: Scottsdale on Main ⚠️ Risk Level…" at bounding box center [266, 97] width 330 height 199
paste textarea "Thanks for the update! I'm happy to hear you've already taken care of the rent.…"
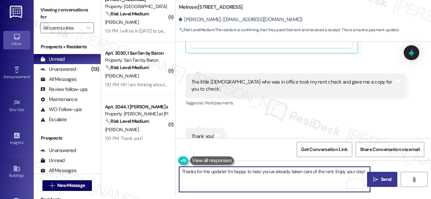
type textarea "Thanks for the update! I'm happy to hear you've already taken care of the rent.…"
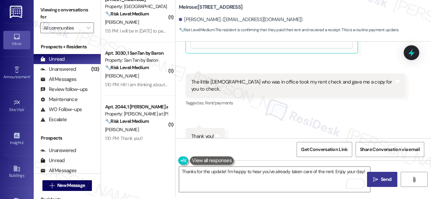
drag, startPoint x: 367, startPoint y: 181, endPoint x: 375, endPoint y: 180, distance: 7.5
click at [372, 181] on button " Send" at bounding box center [382, 179] width 30 height 15
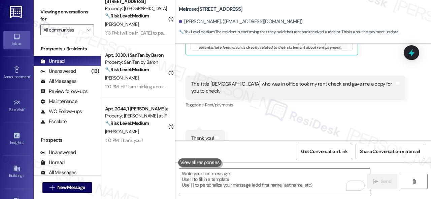
scroll to position [2040, 0]
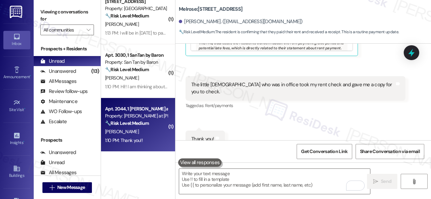
click at [144, 129] on div "B. Kalina" at bounding box center [136, 132] width 64 height 8
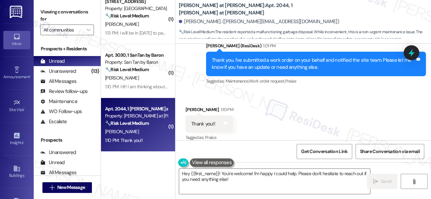
scroll to position [9, 0]
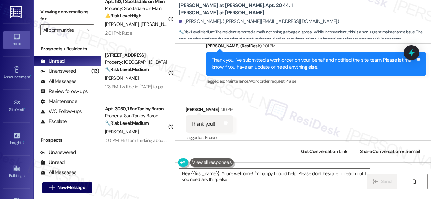
click at [203, 91] on div "Received via SMS Brittney Kalina 1:10 PM Thank you!! Tags and notes Tagged as: …" at bounding box center [302, 119] width 255 height 57
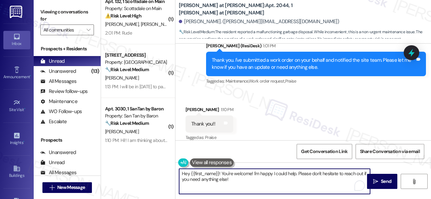
drag, startPoint x: 196, startPoint y: 171, endPoint x: 183, endPoint y: 175, distance: 14.0
click at [168, 166] on div "( 1 ) Apt. 132, 1 Scottsdale on Main Property: Scottsdale on Main ⚠️ Risk Level…" at bounding box center [266, 99] width 330 height 199
paste textarea "You're welcom"
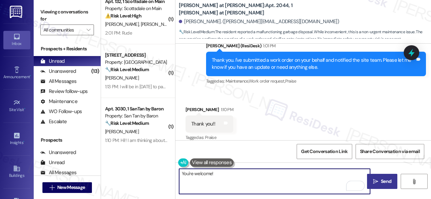
type textarea "You're welcome!"
click at [382, 186] on button " Send" at bounding box center [382, 181] width 30 height 15
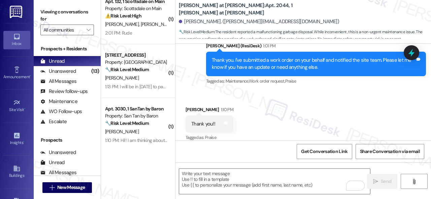
type textarea "Fetching suggested responses. Please feel free to read through the conversation…"
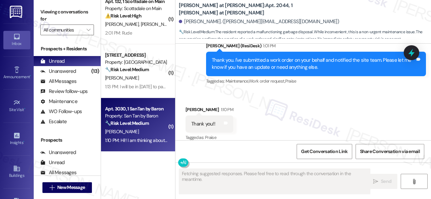
click at [149, 134] on div "A. Olivo" at bounding box center [136, 132] width 64 height 8
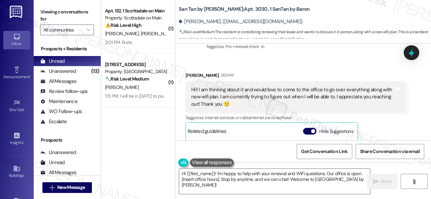
scroll to position [1126, 0]
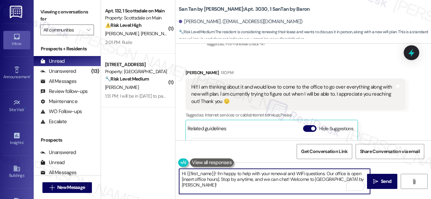
drag, startPoint x: 357, startPoint y: 181, endPoint x: 246, endPoint y: 175, distance: 111.2
click at [246, 175] on textarea "Hi {{first_name}}! I'm happy to help with your renewal and WiFi questions. Our …" at bounding box center [274, 181] width 191 height 25
drag, startPoint x: 350, startPoint y: 179, endPoint x: 155, endPoint y: 169, distance: 195.7
click at [155, 169] on div "( 1 ) Apt. 132, 1 Scottsdale on Main Property: Scottsdale on Main ⚠️ Risk Level…" at bounding box center [266, 99] width 330 height 199
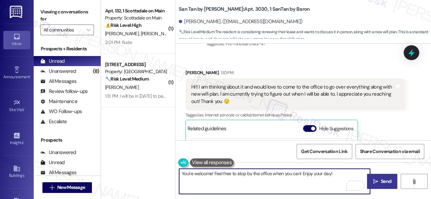
type textarea "You're welcome! Feel free to stop by the office when you can! Enjoy your day!"
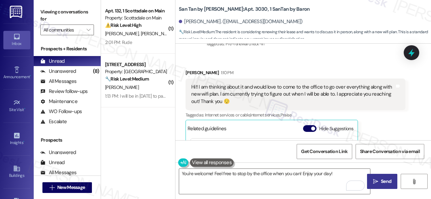
click at [381, 181] on span "Send" at bounding box center [385, 181] width 10 height 7
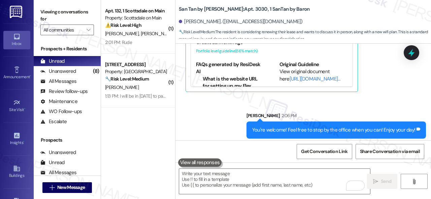
scroll to position [1254, 0]
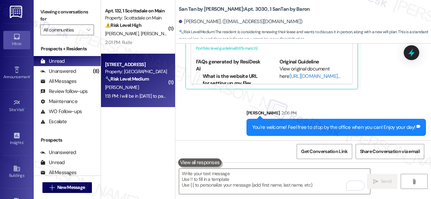
click at [150, 92] on div "M. Martinez" at bounding box center [136, 87] width 64 height 8
type textarea "Fetching suggested responses. Please feel free to read through the conversation…"
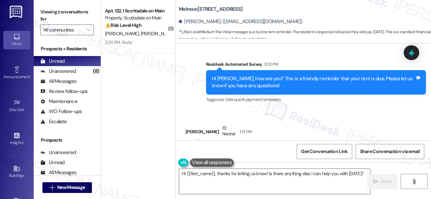
scroll to position [1992, 0]
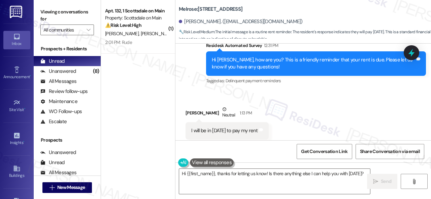
click at [204, 91] on div "Received via SMS Mike Martinez Neutral 1:13 PM I will be in today to pay my ren…" at bounding box center [302, 123] width 255 height 64
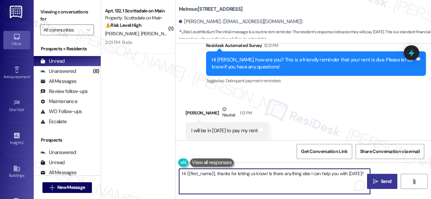
drag, startPoint x: 210, startPoint y: 175, endPoint x: 388, endPoint y: 185, distance: 178.2
click at [388, 185] on div "Hi {{first_name}}, thanks for letting us know! Is there anything else I can hel…" at bounding box center [302, 188] width 255 height 50
paste textarea "Thank you!"
type textarea "Thank you!"
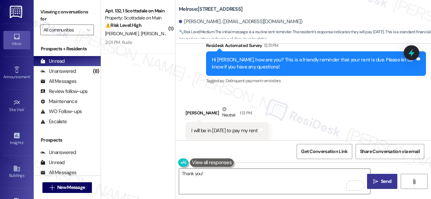
click at [391, 184] on button " Send" at bounding box center [382, 181] width 30 height 15
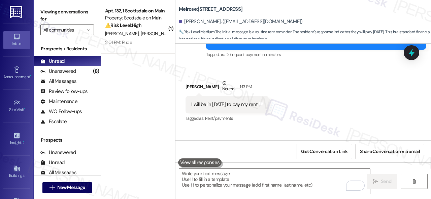
scroll to position [2039, 0]
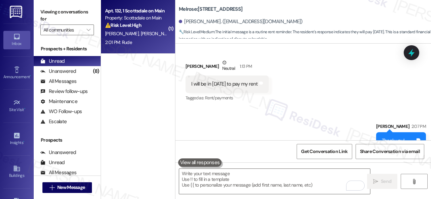
click at [150, 40] on div "2:01 PM: Rude 2:01 PM: Rude" at bounding box center [136, 42] width 64 height 8
type textarea "Fetching suggested responses. Please feel free to read through the conversation…"
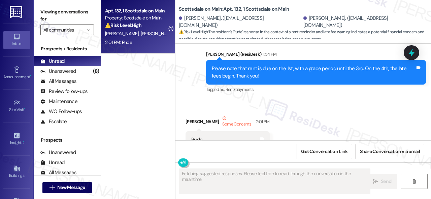
scroll to position [1511, 0]
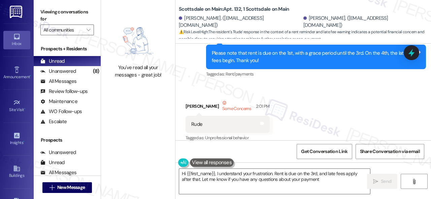
type textarea "Hi {{first_name}}, I understand your frustration. Rent is due on the 3rd, and l…"
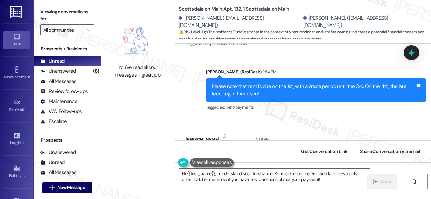
scroll to position [1512, 0]
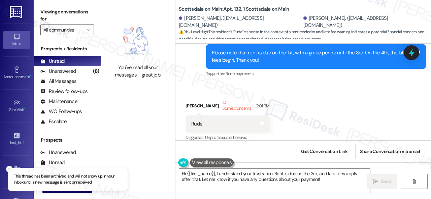
click at [312, 98] on div "Received via SMS Ryan Correa Some Concerns 2:01 PM Rude Tags and notes Tagged a…" at bounding box center [302, 116] width 255 height 64
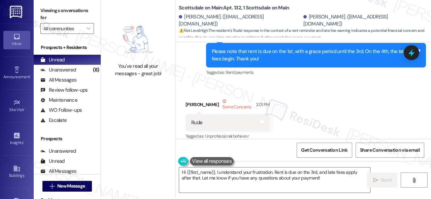
scroll to position [2, 0]
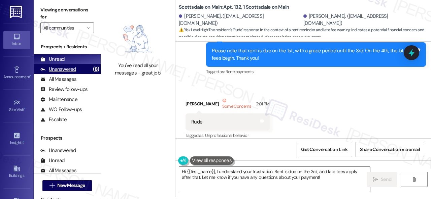
click at [65, 70] on div "Unanswered" at bounding box center [58, 69] width 36 height 7
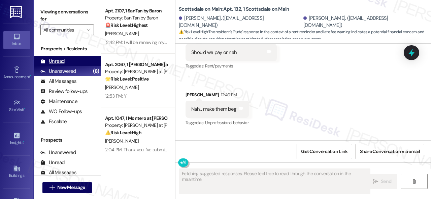
scroll to position [1511, 0]
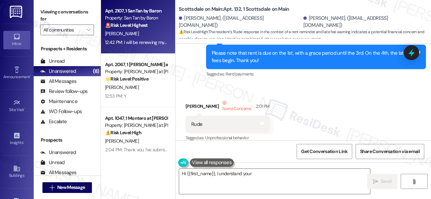
type textarea "Hi {{first_name}}, I understand your"
click at [157, 33] on div "[PERSON_NAME]" at bounding box center [136, 34] width 64 height 8
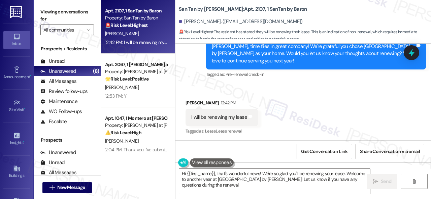
scroll to position [373, 0]
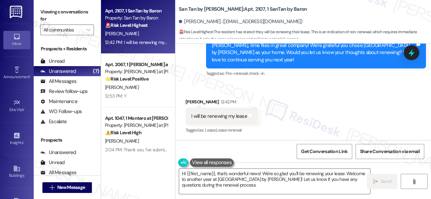
click at [275, 89] on div "Received via SMS Marguerite Defranco 12:42 PM I will be renewing my lease Tags …" at bounding box center [302, 111] width 255 height 57
click at [199, 82] on div "Survey, sent via SMS Residesk Automated Survey 12:32 PM Marguerite, time flies …" at bounding box center [302, 47] width 255 height 71
drag, startPoint x: 207, startPoint y: 187, endPoint x: 164, endPoint y: 164, distance: 48.5
click at [166, 163] on div "Apt. 2107, 1 SanTan by Baron Property: San Tan by Baron 🚨 Risk Level: Highest T…" at bounding box center [266, 99] width 330 height 199
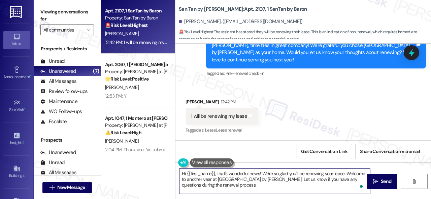
paste textarea "I'm thrilled to hear you're planning to renew your lease with us at {{property}…"
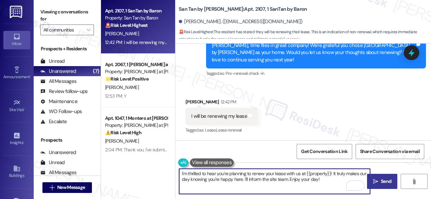
type textarea "I'm thrilled to hear you're planning to renew your lease with us at {{property}…"
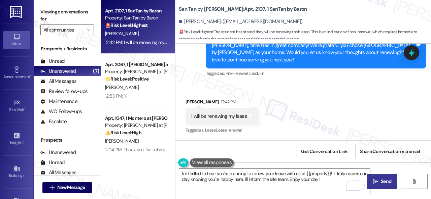
click at [380, 181] on span "Send" at bounding box center [385, 181] width 10 height 7
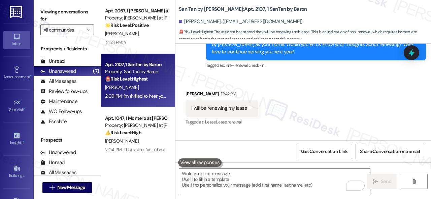
scroll to position [360, 0]
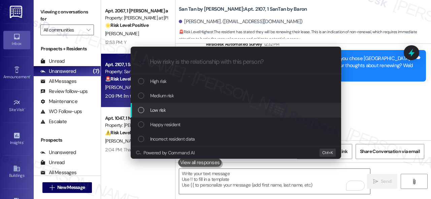
click at [158, 114] on span "Low risk" at bounding box center [157, 110] width 15 height 7
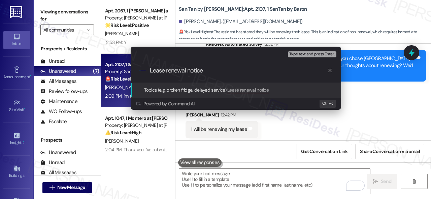
type input "Lease renewal notice."
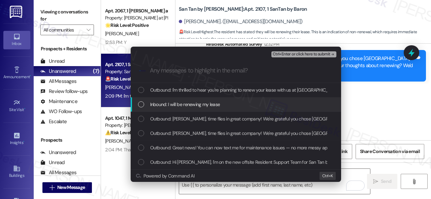
click at [180, 107] on span "Inbound: I will be renewing my lease" at bounding box center [185, 104] width 70 height 7
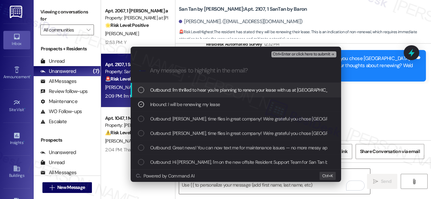
click at [303, 53] on span "Ctrl+Enter or click here to submit" at bounding box center [301, 54] width 58 height 5
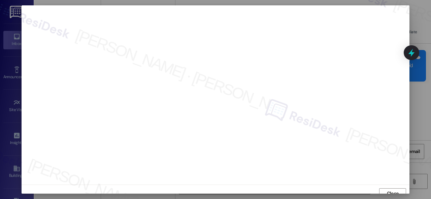
scroll to position [5, 0]
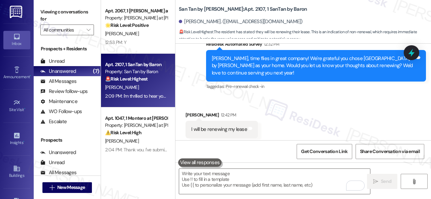
scroll to position [373, 0]
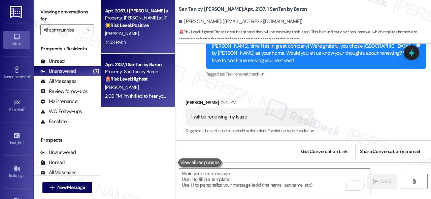
click at [149, 41] on div "12:53 PM: Y 12:53 PM: Y" at bounding box center [136, 42] width 64 height 8
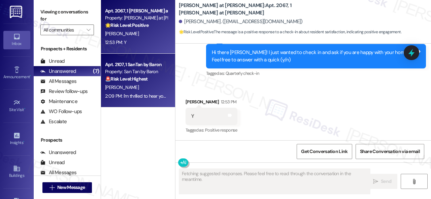
scroll to position [295, 0]
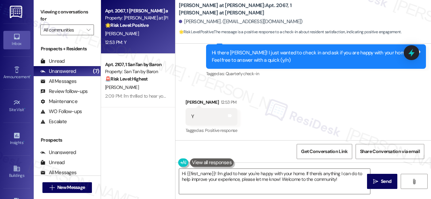
drag, startPoint x: 192, startPoint y: 85, endPoint x: 208, endPoint y: 101, distance: 21.6
click at [192, 85] on div "Received via SMS Stephen Kirby 12:53 PM Y Tags and notes Tagged as: Positive re…" at bounding box center [302, 112] width 255 height 57
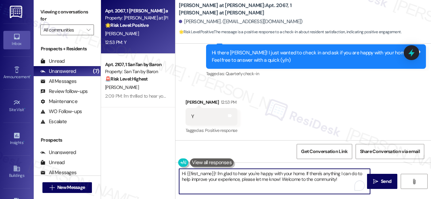
drag, startPoint x: 301, startPoint y: 174, endPoint x: 158, endPoint y: 159, distance: 144.1
click at [158, 159] on div "Apt. 2067, 1 Montero at Dana Park Property: Montero at Dana Park 🌟 Risk Level: …" at bounding box center [266, 99] width 330 height 199
paste textarea "I'm glad you are satisfied with your home. Have you written a review for us bef…"
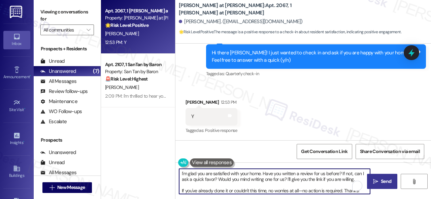
scroll to position [1, 0]
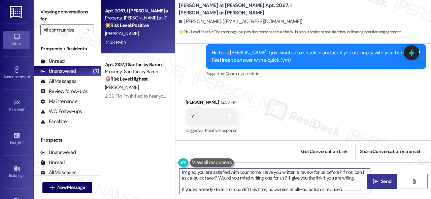
type textarea "I'm glad you are satisfied with your home. Have you written a review for us bef…"
click at [380, 183] on span "Send" at bounding box center [385, 181] width 10 height 7
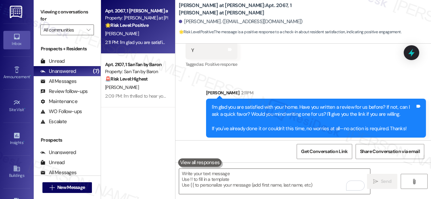
scroll to position [363, 0]
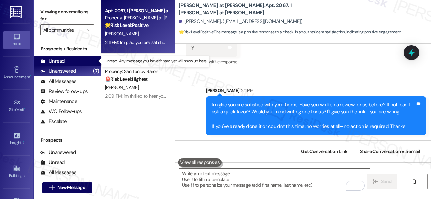
click at [52, 61] on div "Unread" at bounding box center [52, 61] width 24 height 7
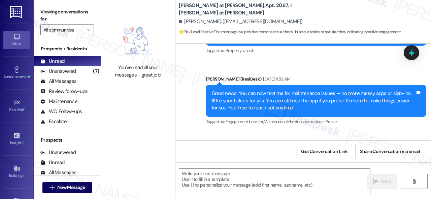
type textarea "Fetching suggested responses. Please feel free to read through the conversation…"
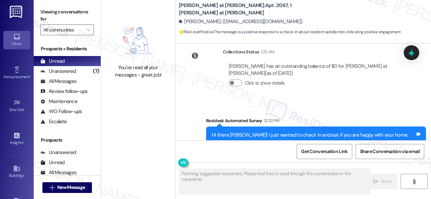
scroll to position [295, 0]
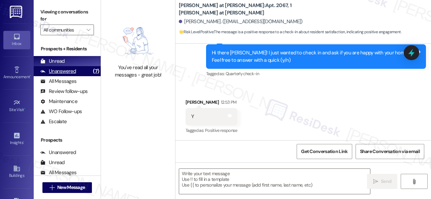
click at [63, 74] on div "Unanswered" at bounding box center [58, 71] width 36 height 7
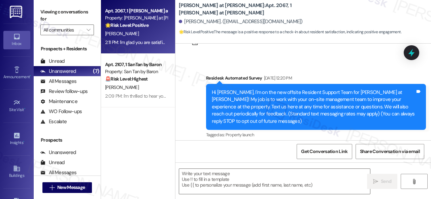
type textarea "Fetching suggested responses. Please feel free to read through the conversation…"
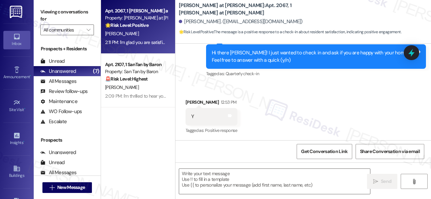
click at [215, 83] on div "Survey, sent via SMS Residesk Automated Survey 12:32 PM Hi there Stephen! I jus…" at bounding box center [316, 57] width 230 height 54
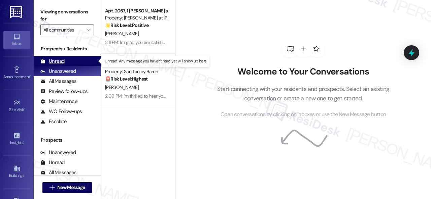
click at [57, 62] on div "Unread" at bounding box center [52, 61] width 24 height 7
